Goal: Check status: Check status

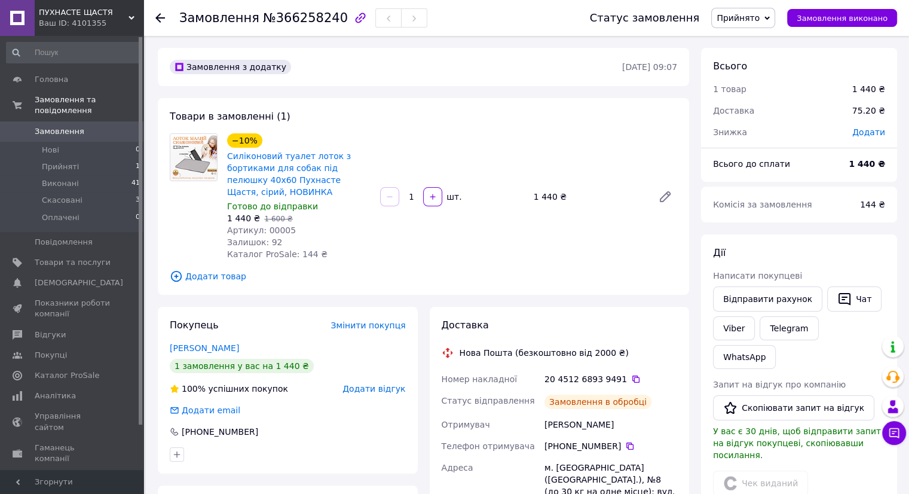
click at [163, 19] on icon at bounding box center [160, 18] width 10 height 10
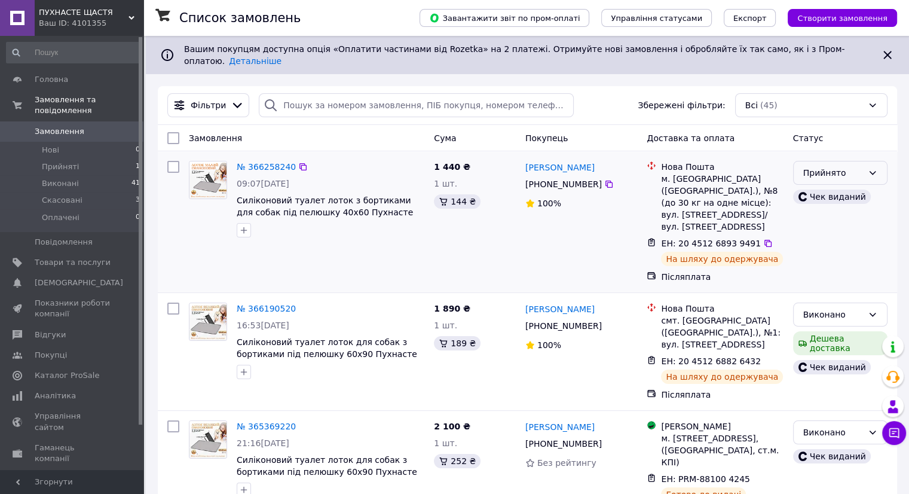
click at [863, 164] on div "Прийнято" at bounding box center [840, 173] width 94 height 24
click at [847, 190] on li "Виконано" at bounding box center [839, 190] width 93 height 22
